Goal: Task Accomplishment & Management: Manage account settings

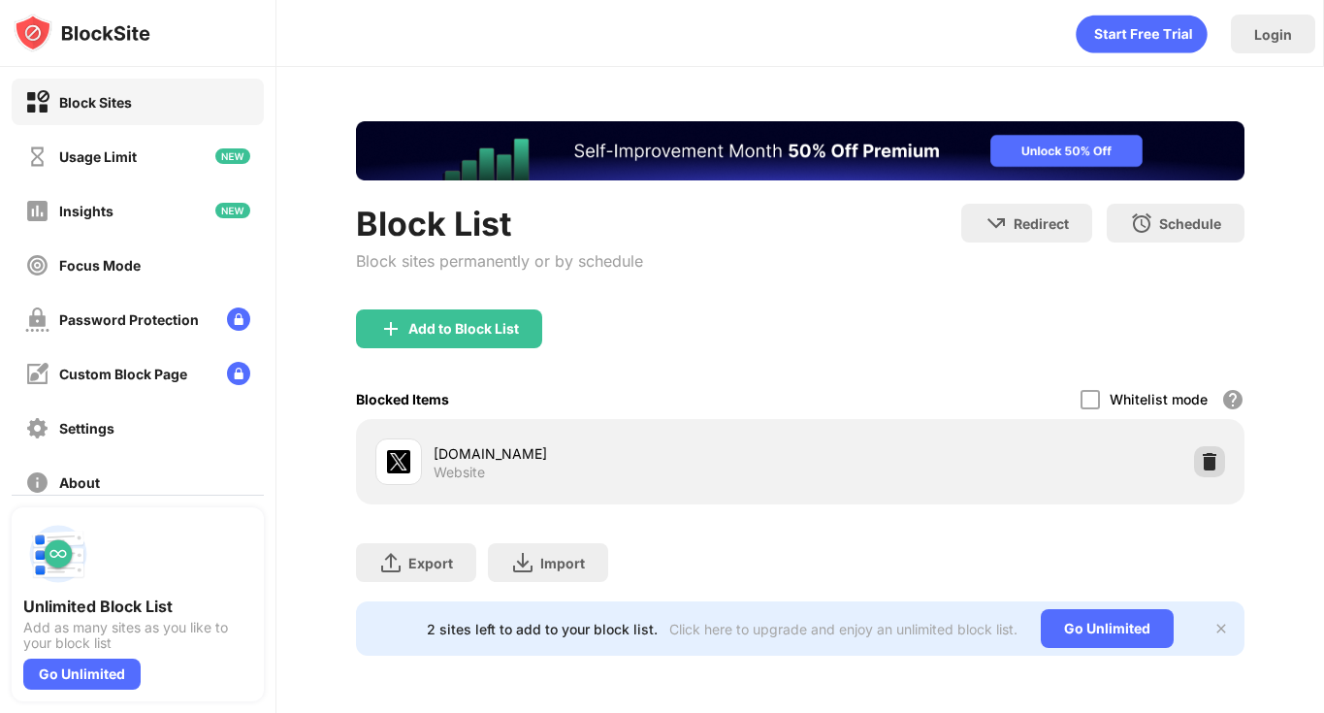
click at [1202, 473] on div at bounding box center [1209, 461] width 31 height 31
